Goal: Book appointment/travel/reservation

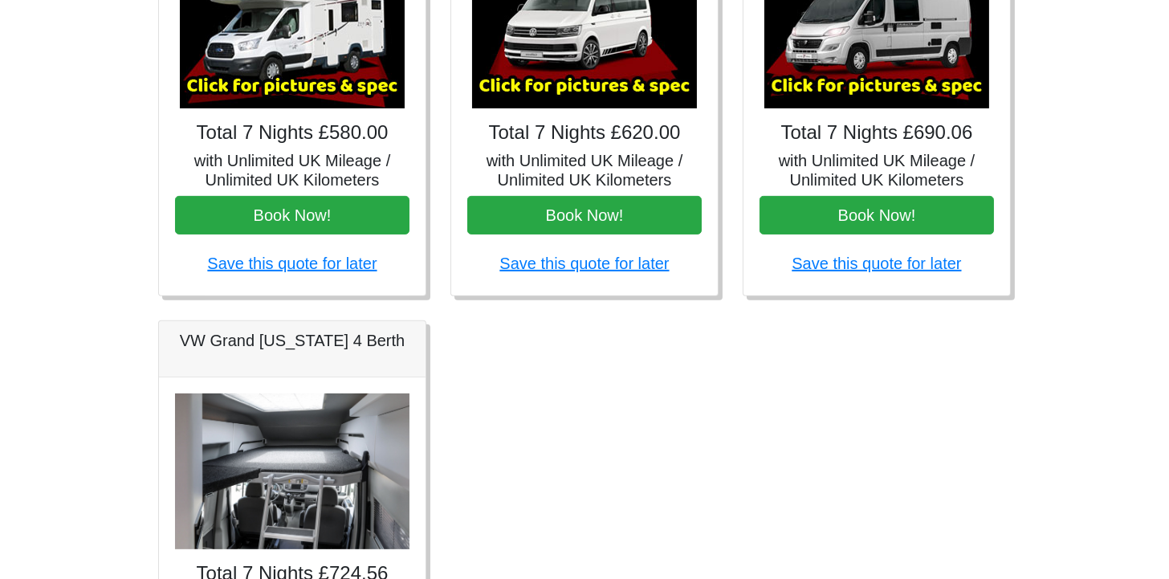
scroll to position [722, 0]
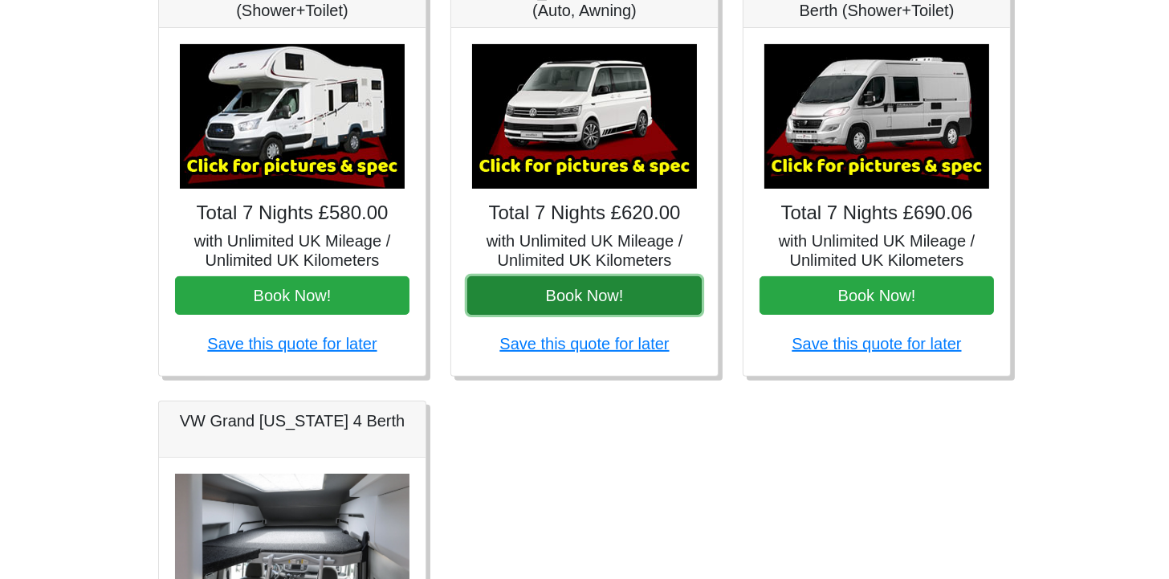
click at [595, 285] on button "Book Now!" at bounding box center [584, 295] width 234 height 39
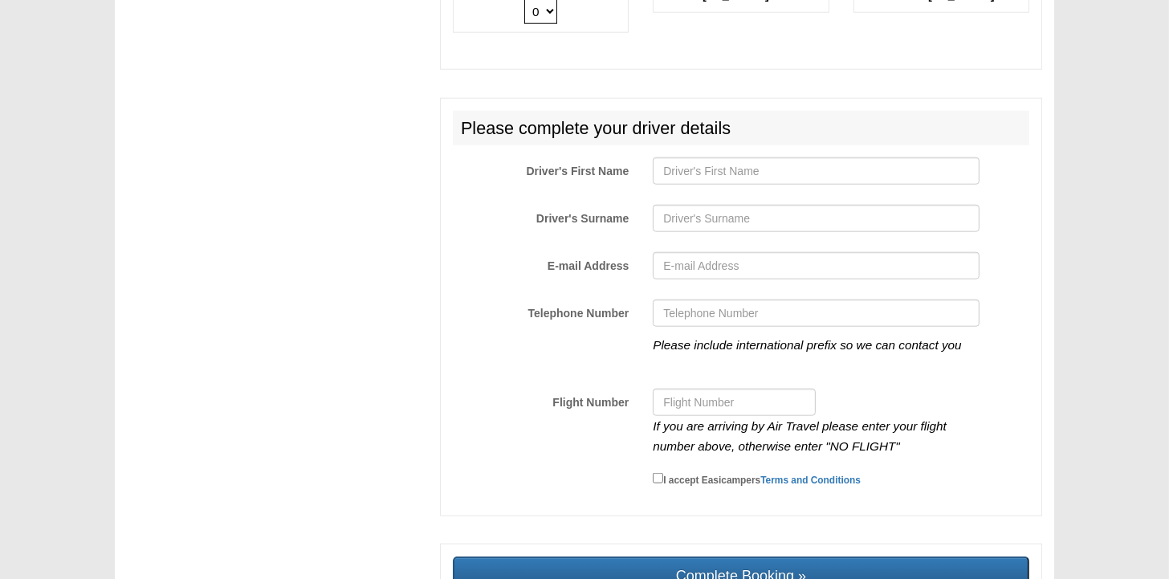
scroll to position [2408, 0]
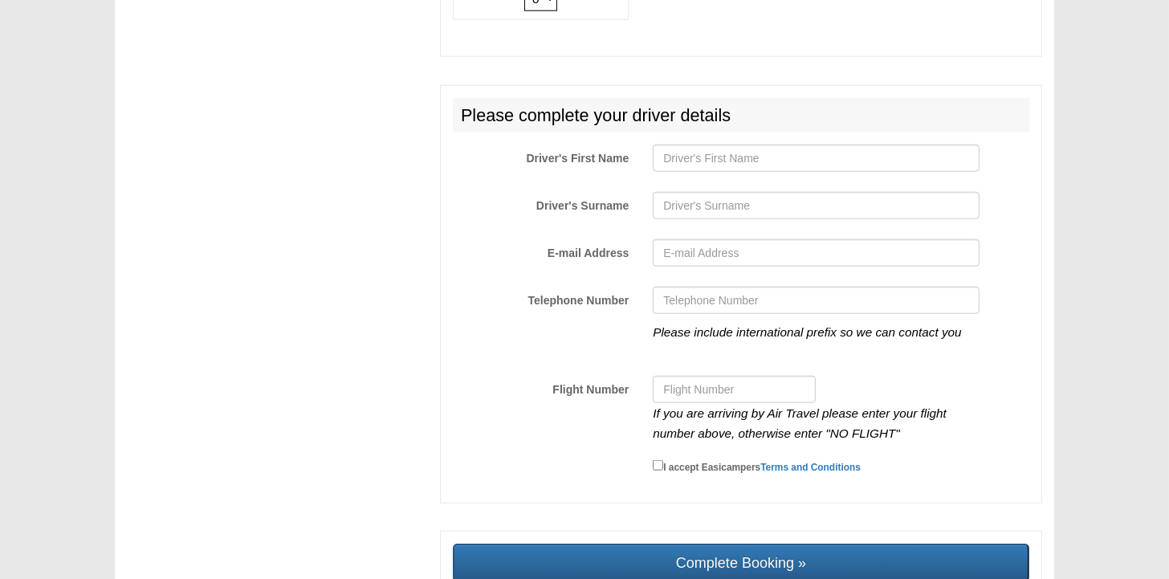
click at [921, 331] on div "Please include international prefix so we can contact you" at bounding box center [816, 325] width 350 height 76
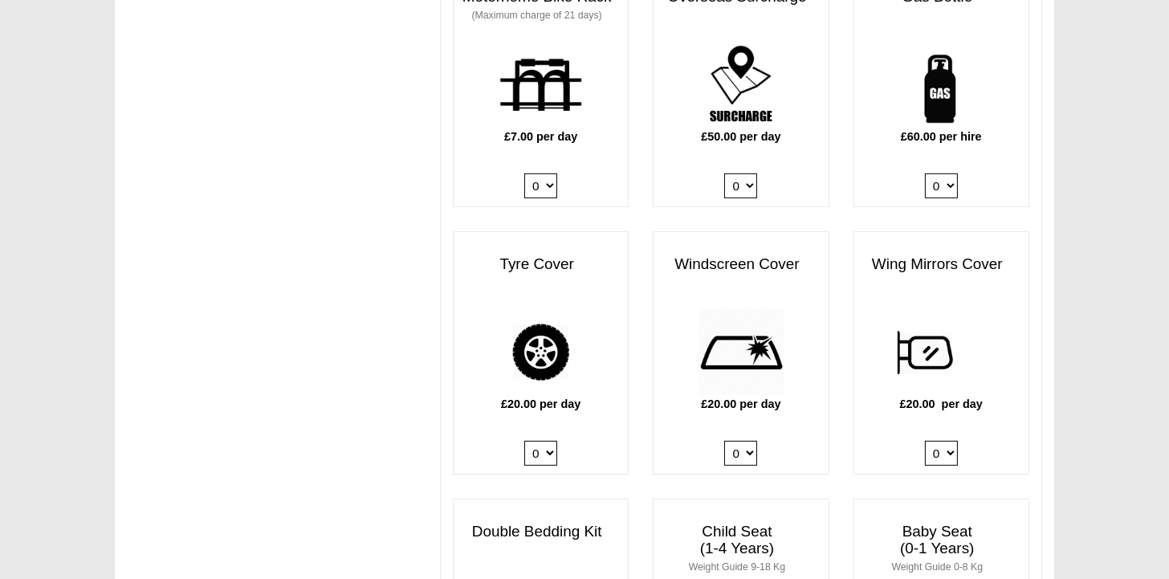
scroll to position [1124, 0]
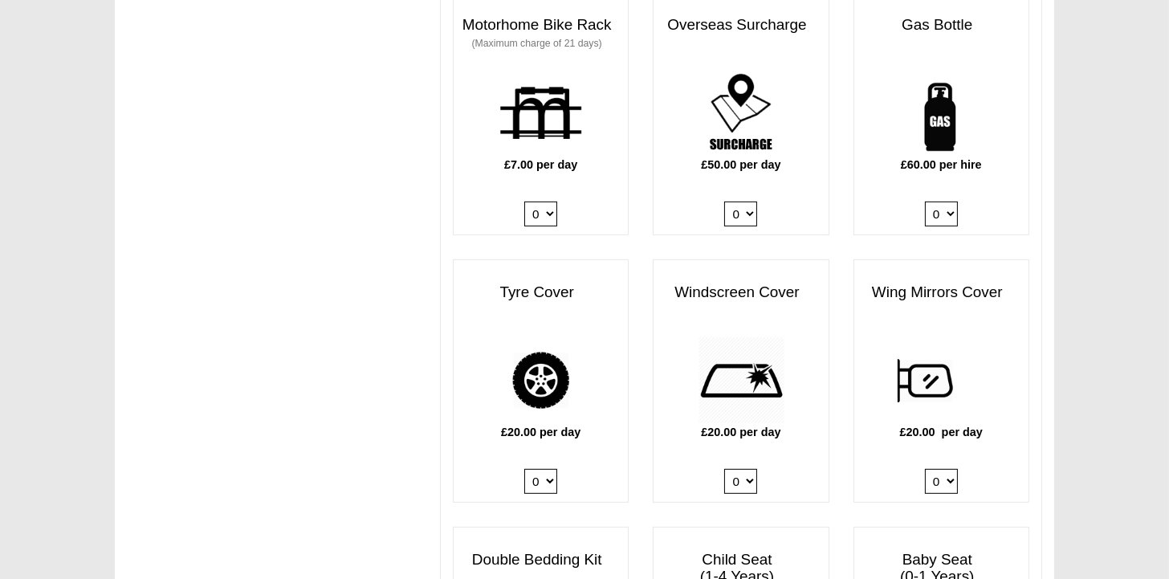
click at [550, 469] on select "0 1" at bounding box center [540, 481] width 33 height 25
select select "Tyre Cover @ 20.00 GBP per day."
click at [524, 469] on select "0 1" at bounding box center [540, 481] width 33 height 25
click at [745, 469] on select "0 1" at bounding box center [740, 481] width 33 height 25
select select "Windscreen Cover @ 20.00 GBP per day."
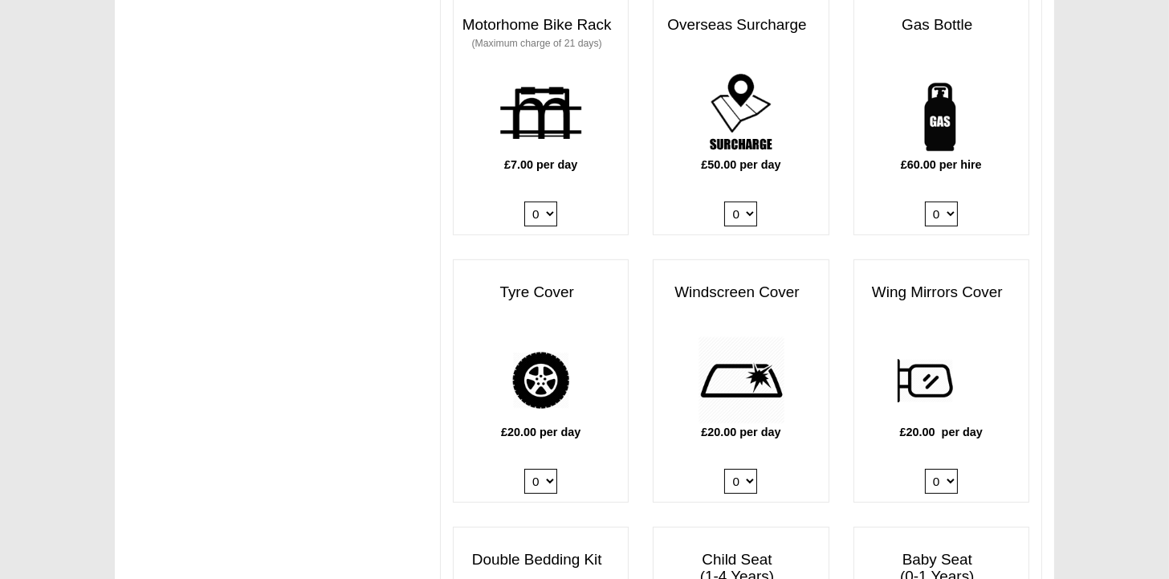
click at [725, 469] on select "0 1" at bounding box center [740, 481] width 33 height 25
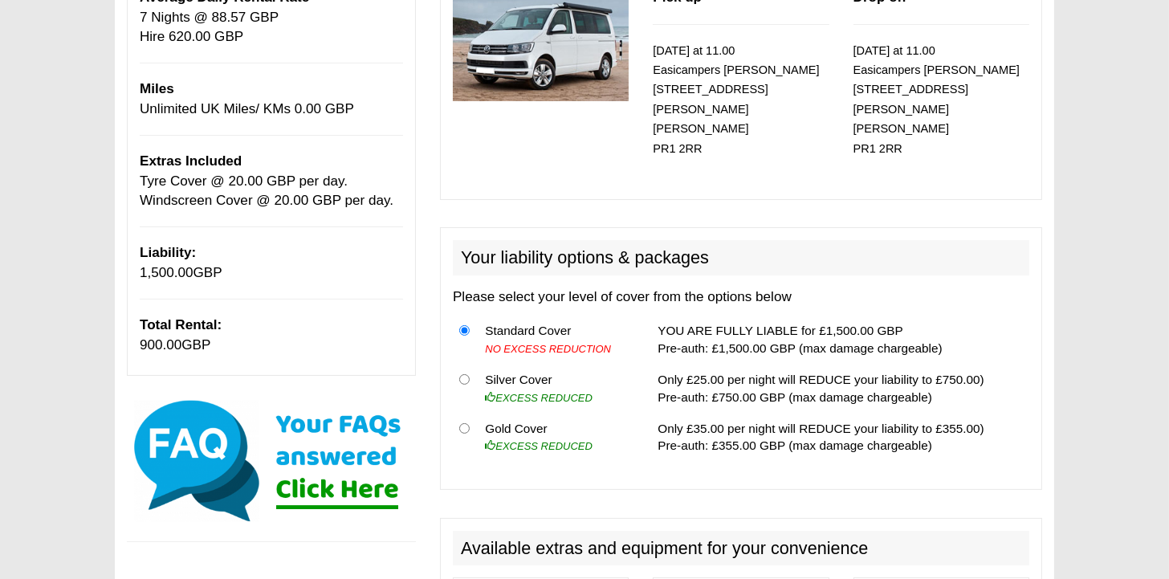
scroll to position [241, 0]
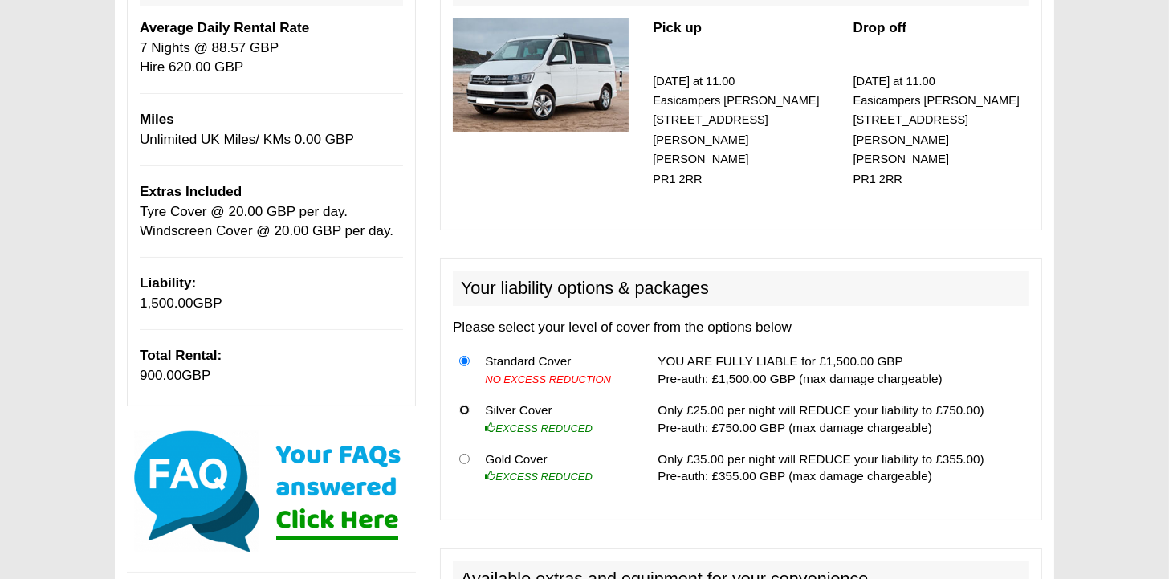
click at [465, 405] on input "radio" at bounding box center [464, 410] width 10 height 10
radio input "true"
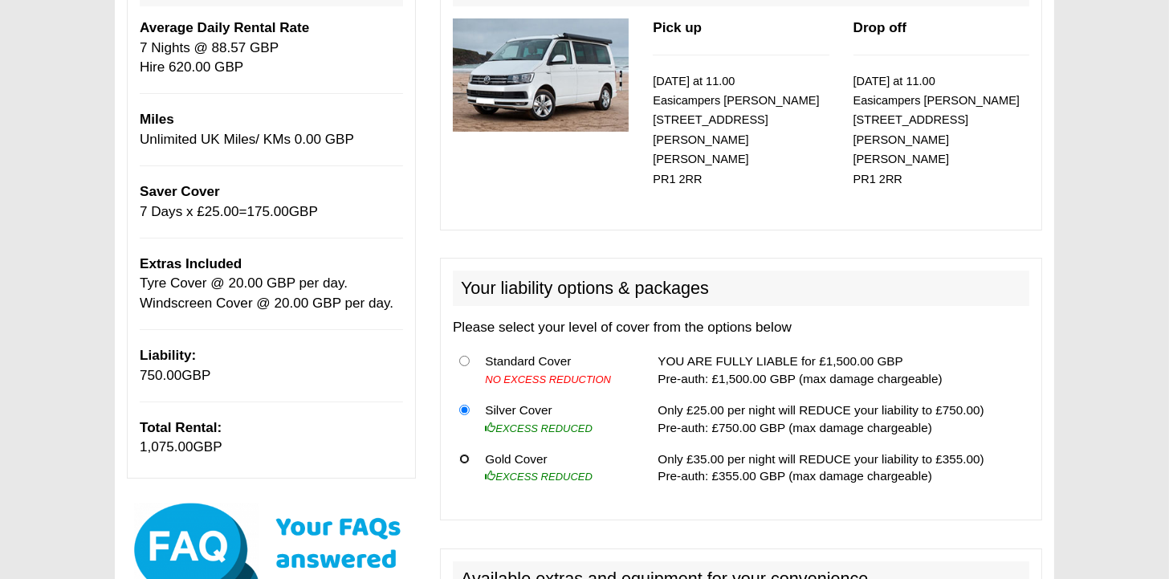
click at [462, 454] on input "radio" at bounding box center [464, 459] width 10 height 10
radio input "true"
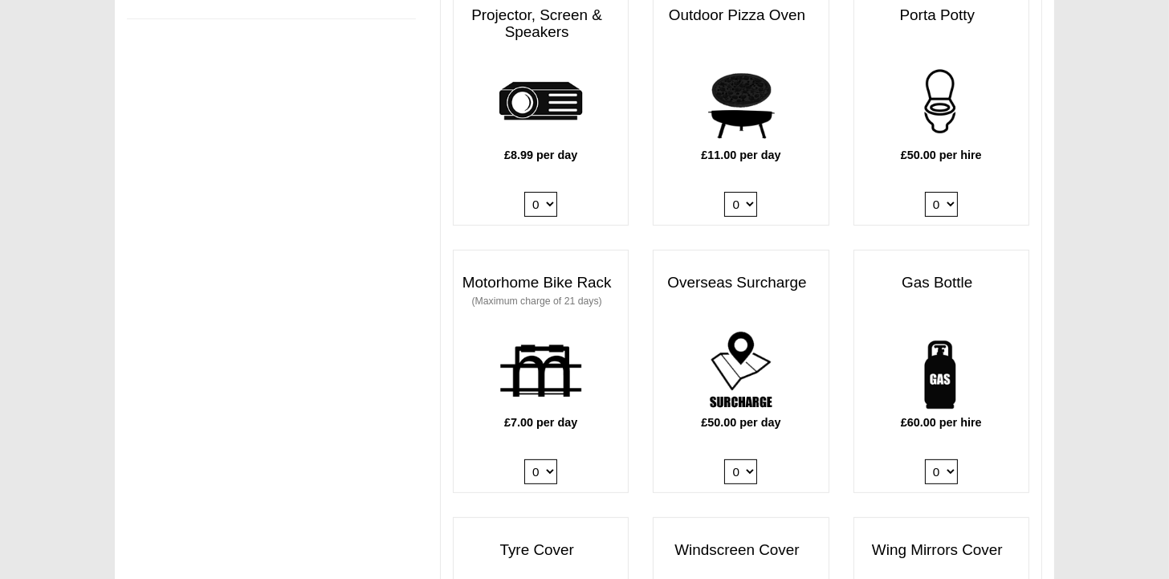
scroll to position [1044, 0]
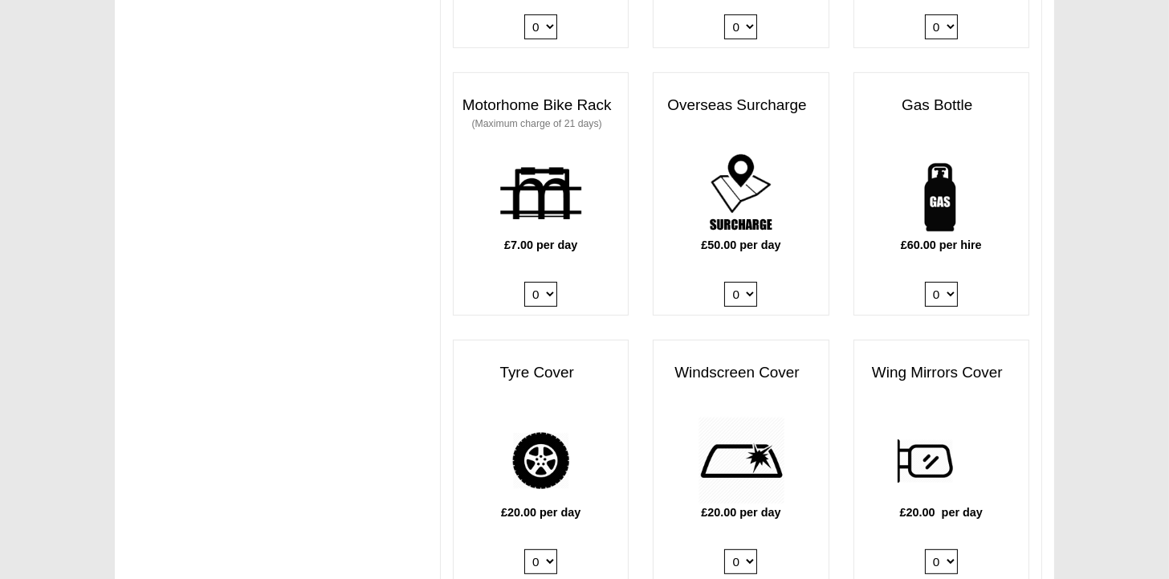
click at [946, 282] on select "0 1" at bounding box center [941, 294] width 33 height 25
select select "Gas Bottle x QTY 1 @ 60.00 GBP per hire."
click at [925, 282] on select "0 1" at bounding box center [941, 294] width 33 height 25
click at [856, 295] on div "Gas Bottle £60.00 per hire 0 1" at bounding box center [941, 193] width 176 height 243
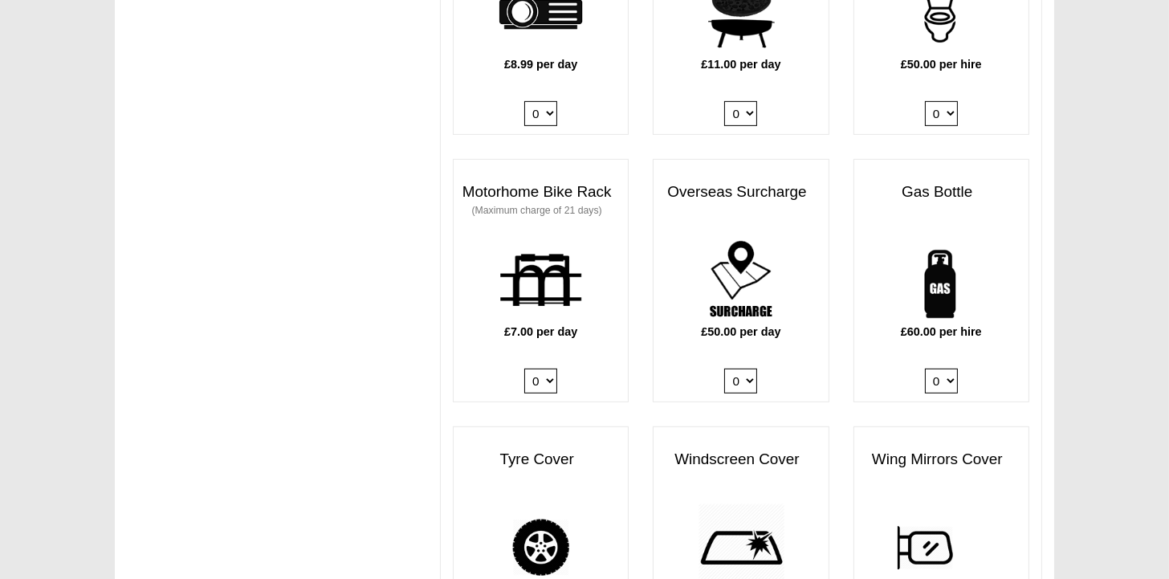
scroll to position [963, 0]
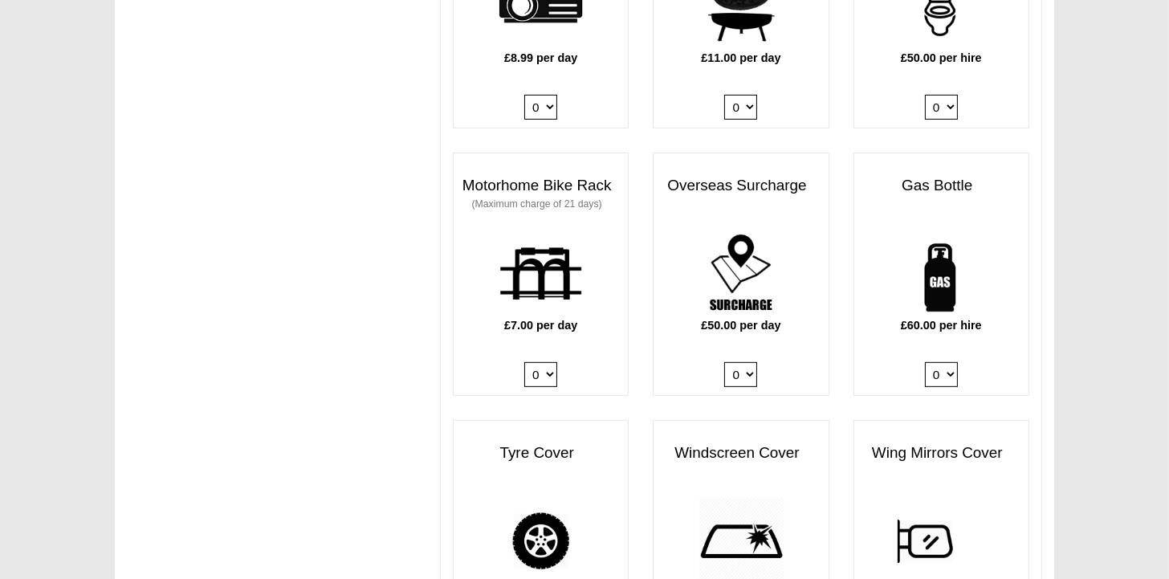
click at [750, 362] on select "0 1" at bounding box center [740, 374] width 33 height 25
select select "Overseas Surcharge @ 50.00 GBP per day"
click at [725, 362] on select "0 1" at bounding box center [740, 374] width 33 height 25
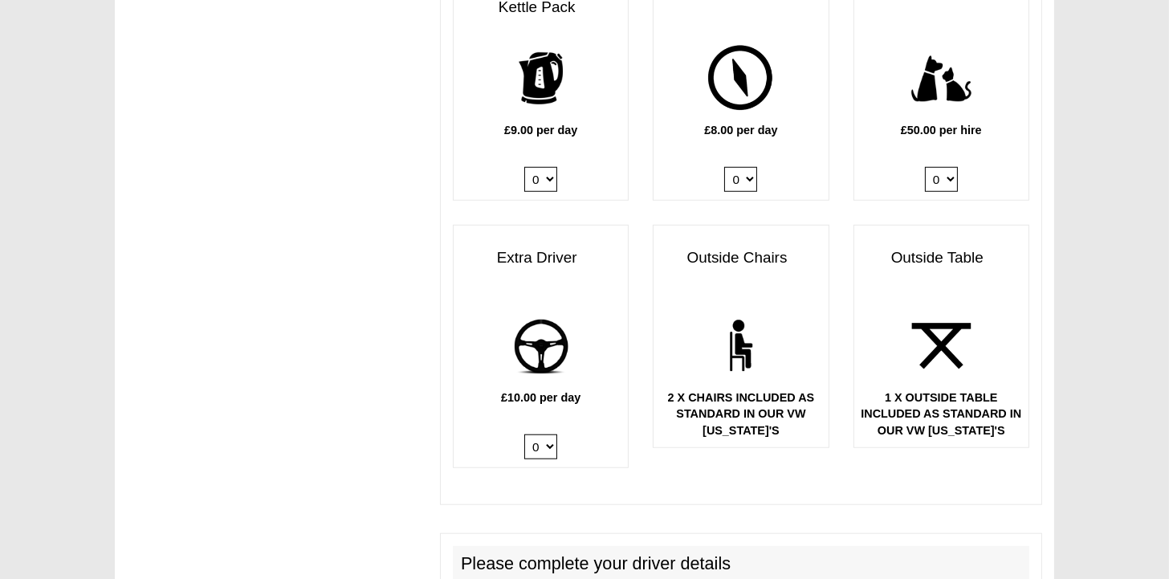
scroll to position [2007, 0]
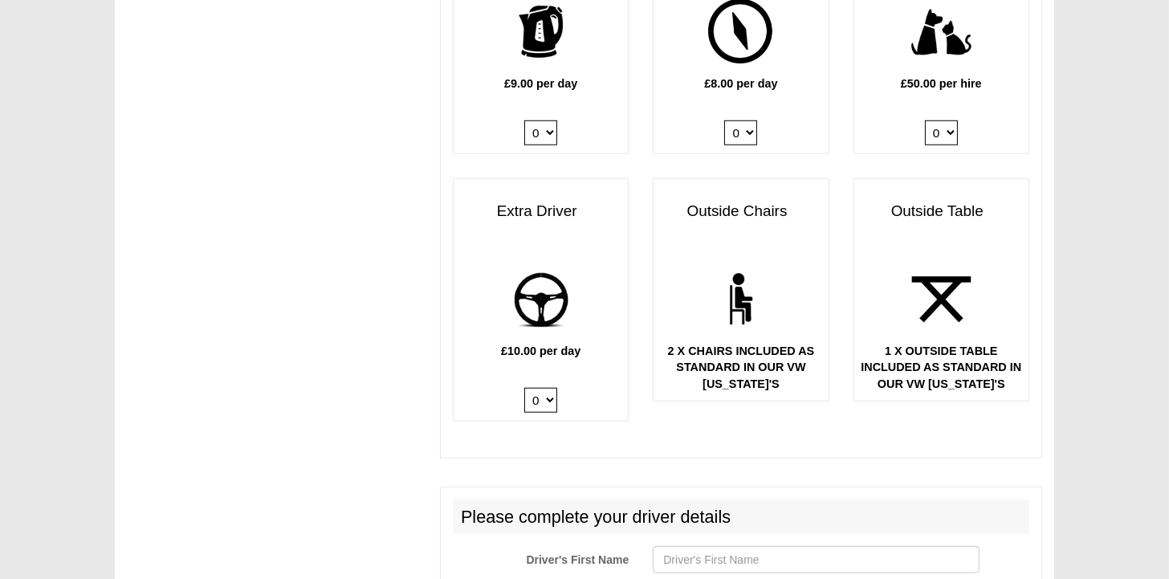
click at [550, 388] on select "0 1" at bounding box center [540, 400] width 33 height 25
select select "Extra Driver x QTY 1 @ 10.00 GBP per day."
click at [524, 388] on select "0 1" at bounding box center [540, 400] width 33 height 25
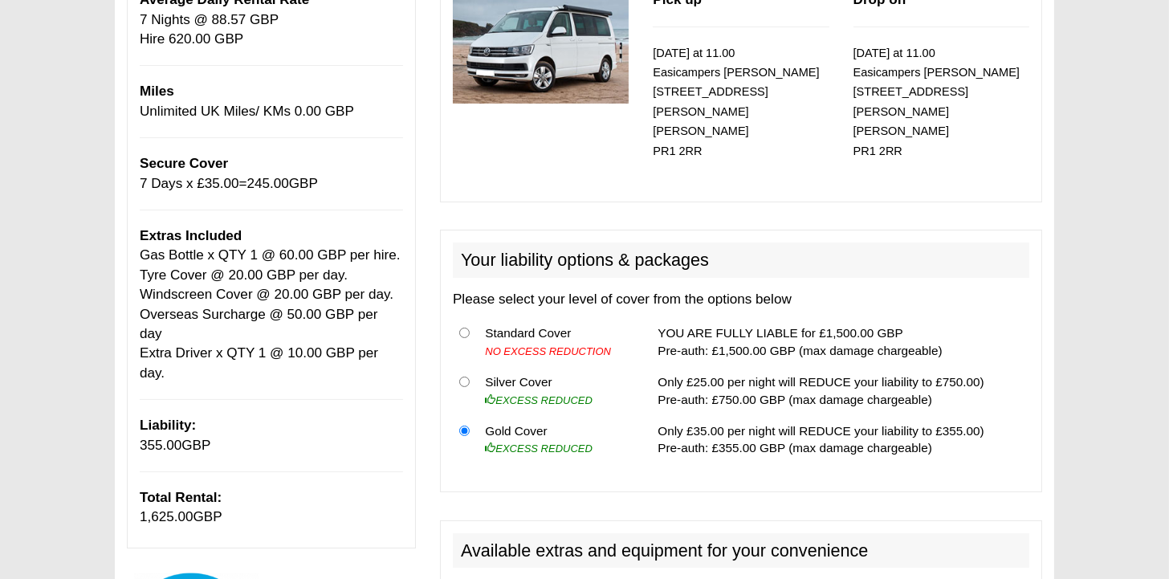
scroll to position [321, 0]
